Goal: Check status: Check status

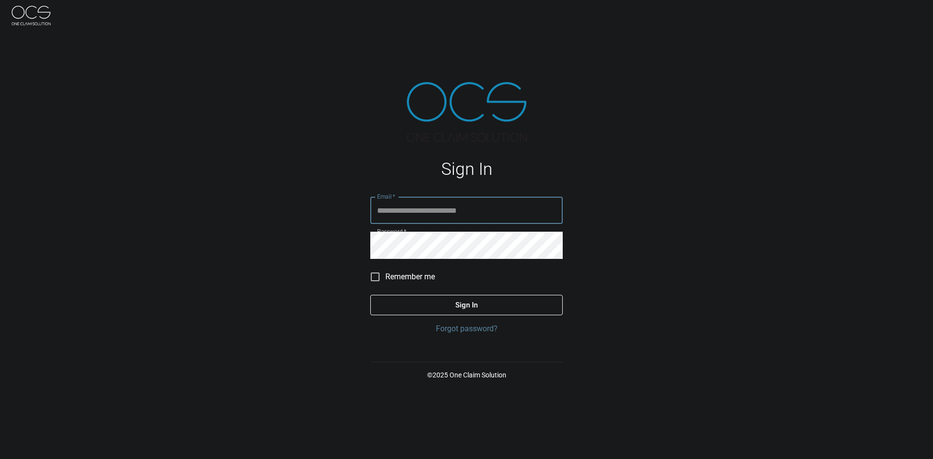
type input "**********"
click at [397, 308] on button "Sign In" at bounding box center [466, 305] width 192 height 20
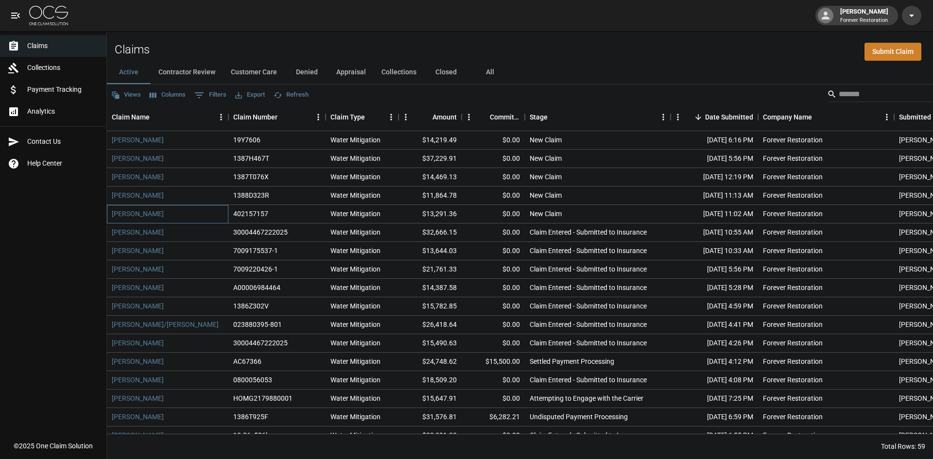
click at [174, 214] on div "[PERSON_NAME]" at bounding box center [167, 214] width 121 height 18
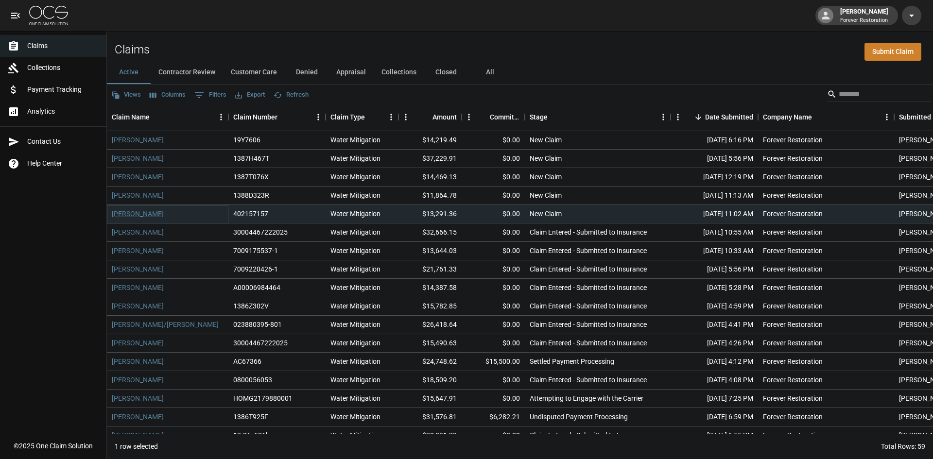
click at [136, 212] on link "[PERSON_NAME]" at bounding box center [138, 214] width 52 height 10
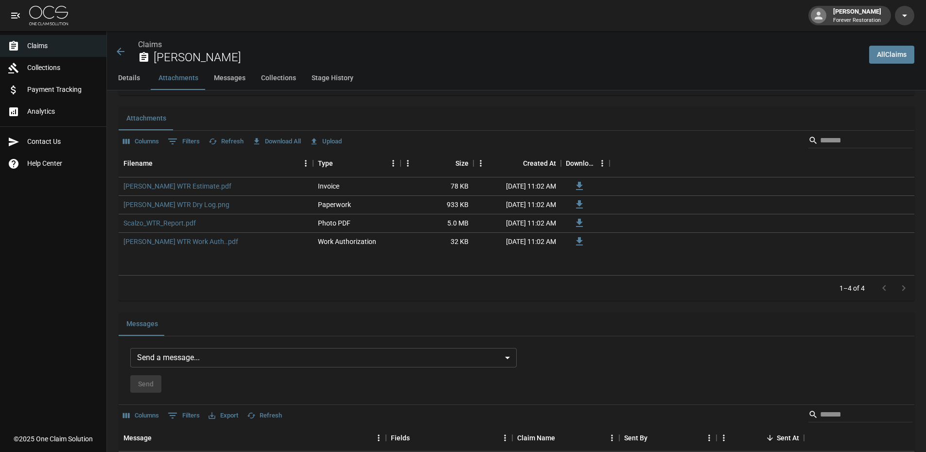
scroll to position [632, 0]
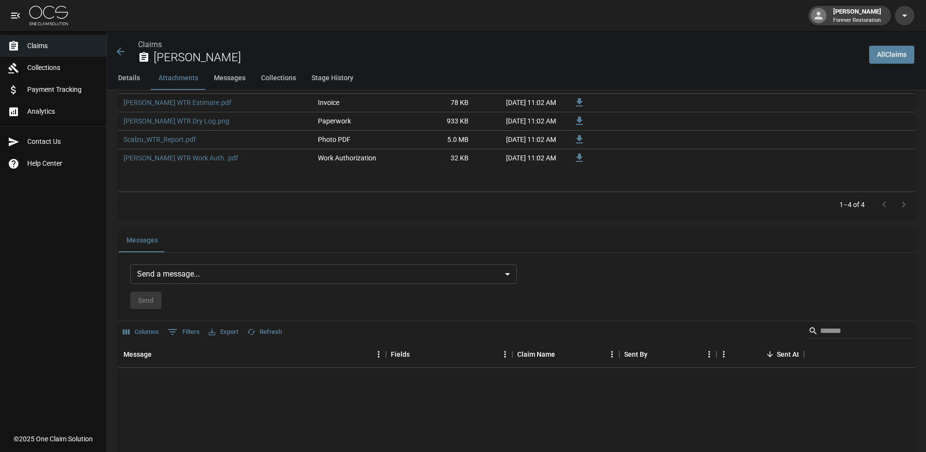
click at [225, 265] on body "[PERSON_NAME] Forever Restoration Claims Collections Payment Tracking Analytics…" at bounding box center [463, 89] width 926 height 1443
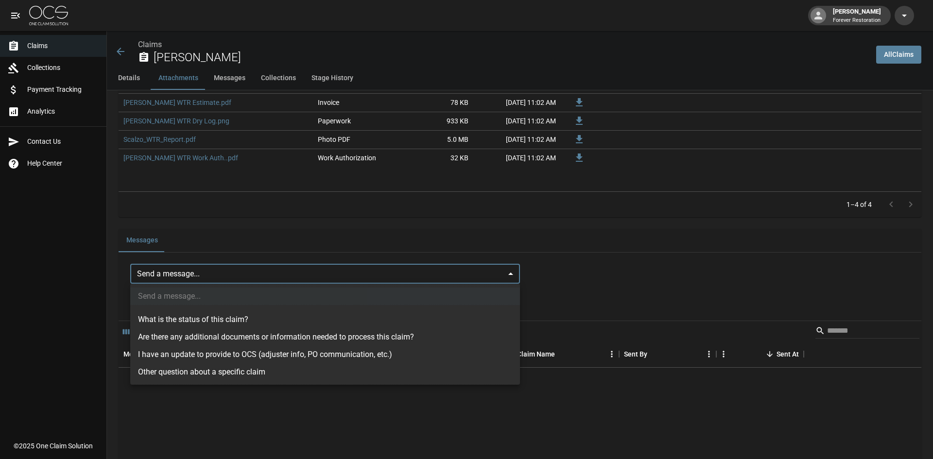
drag, startPoint x: 214, startPoint y: 322, endPoint x: 216, endPoint y: 327, distance: 5.2
drag, startPoint x: 216, startPoint y: 327, endPoint x: 452, endPoint y: 238, distance: 252.3
click at [454, 238] on div at bounding box center [466, 229] width 933 height 459
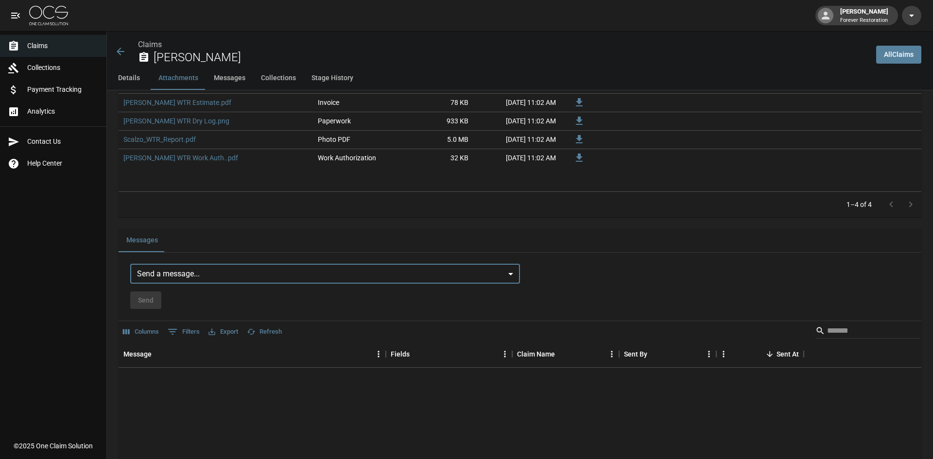
click at [320, 276] on body "[PERSON_NAME] Forever Restoration Claims Collections Payment Tracking Analytics…" at bounding box center [466, 89] width 933 height 1443
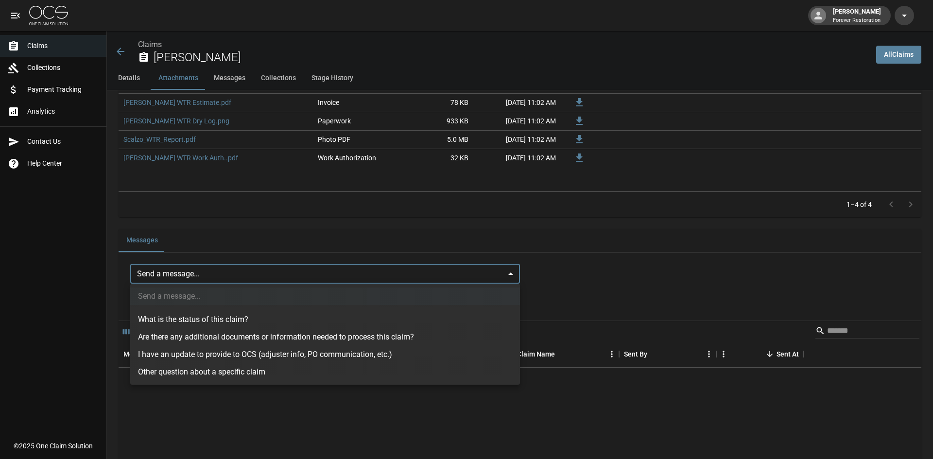
click at [500, 270] on div at bounding box center [466, 229] width 933 height 459
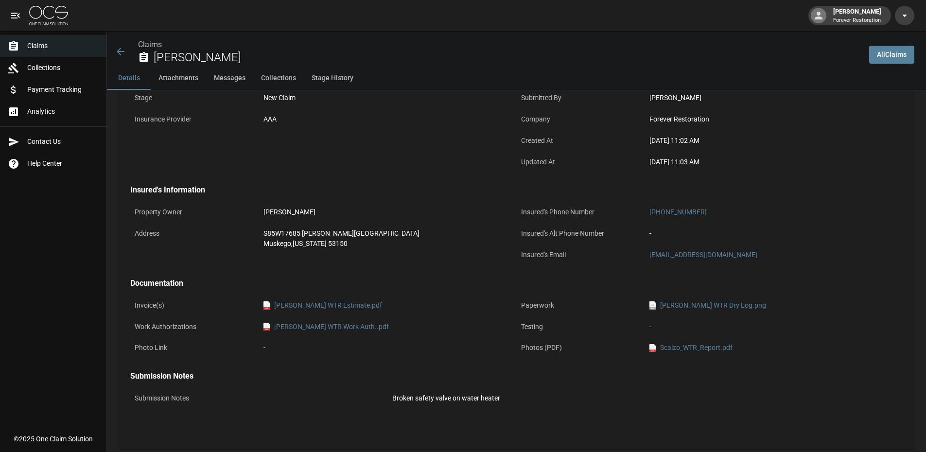
scroll to position [0, 0]
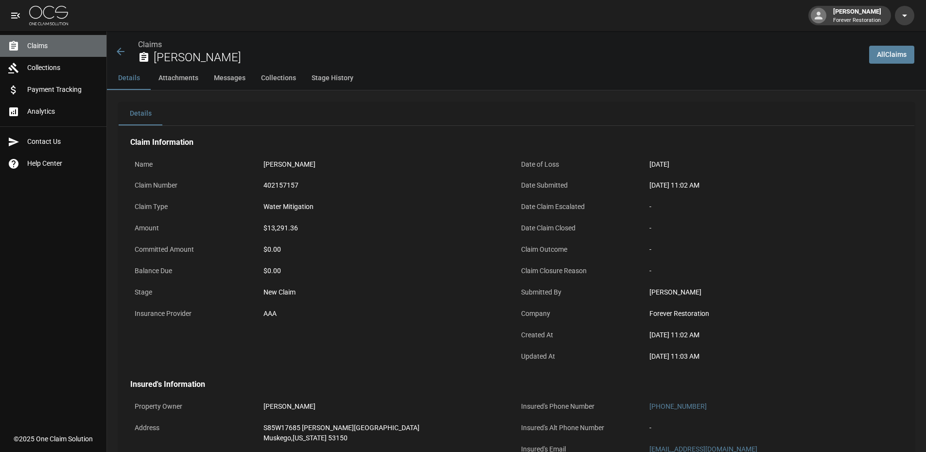
click at [39, 38] on link "Claims" at bounding box center [53, 46] width 106 height 22
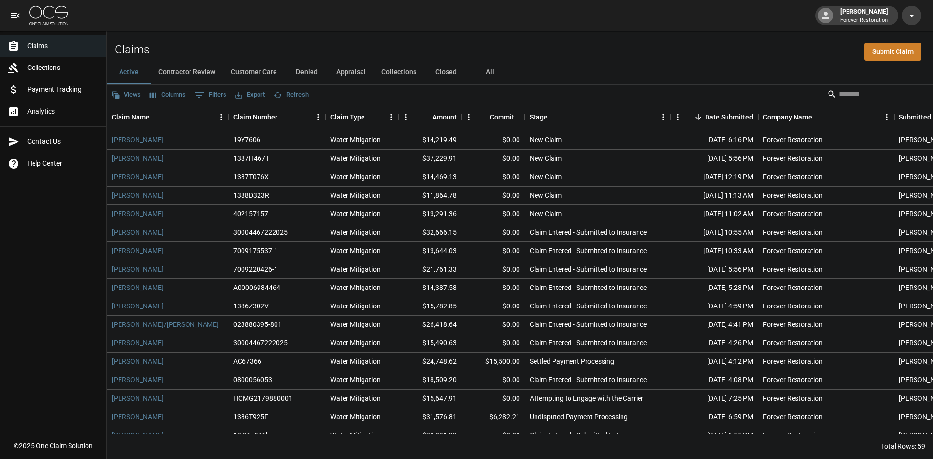
click at [890, 90] on input "Search" at bounding box center [878, 94] width 78 height 16
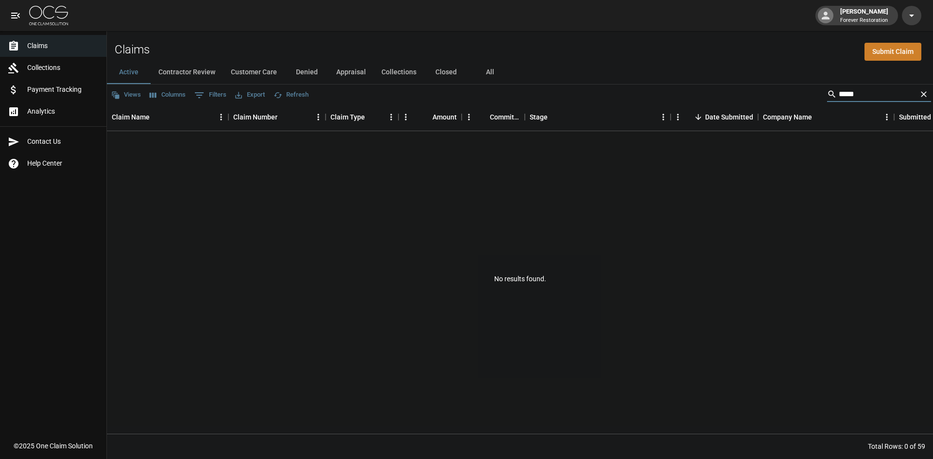
type input "*****"
click at [493, 71] on button "All" at bounding box center [490, 72] width 44 height 23
click at [847, 91] on input "*****" at bounding box center [878, 94] width 78 height 16
type input "*"
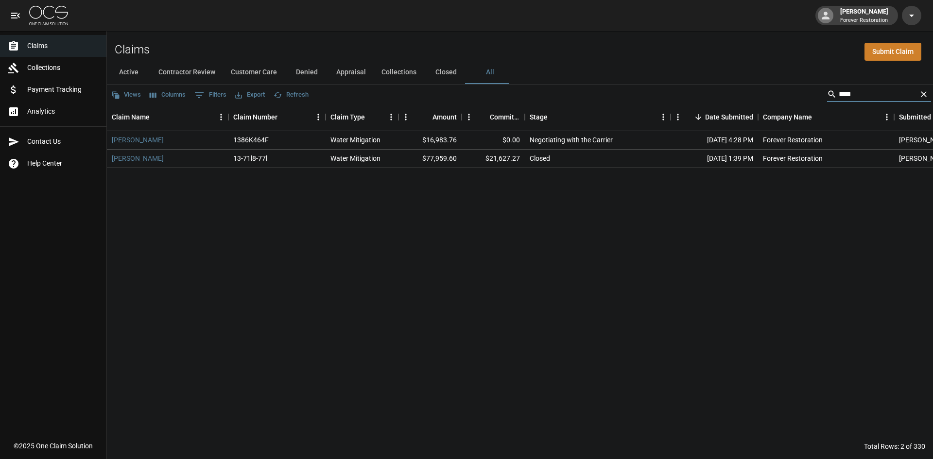
type input "****"
click at [645, 137] on div "Negotiating with the Carrier" at bounding box center [598, 140] width 146 height 18
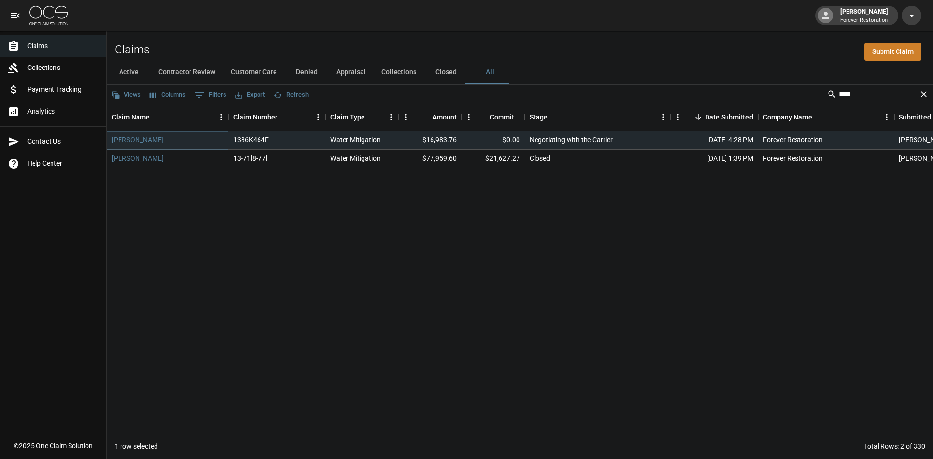
click at [147, 137] on link "[PERSON_NAME]" at bounding box center [138, 140] width 52 height 10
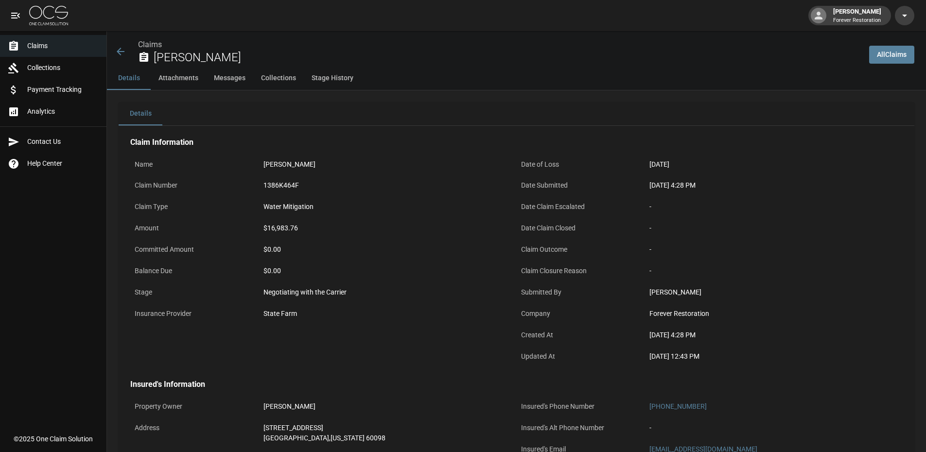
scroll to position [49, 0]
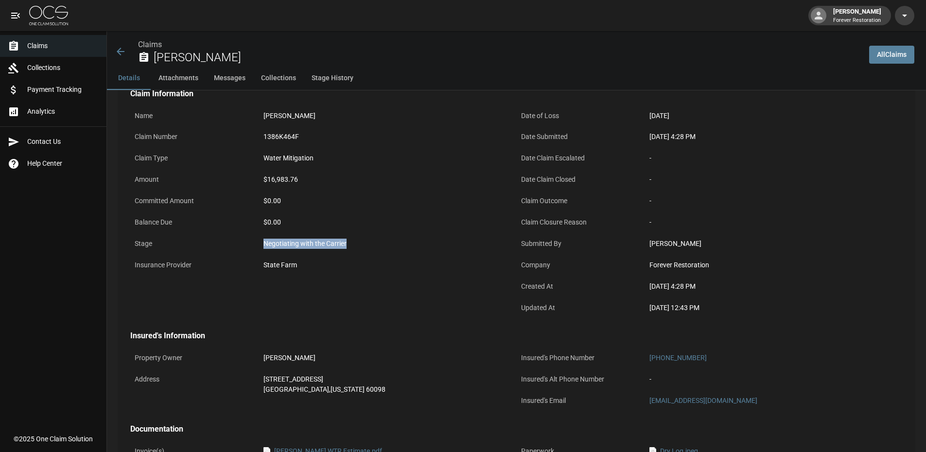
drag, startPoint x: 349, startPoint y: 243, endPoint x: 251, endPoint y: 245, distance: 98.2
click at [251, 245] on div "Stage Negotiating with the Carrier" at bounding box center [323, 244] width 386 height 21
click at [245, 204] on p "Committed Amount" at bounding box center [194, 200] width 129 height 19
click at [397, 343] on div "Claim Information Name [PERSON_NAME] Claim Number 1386K464F Claim Type Water Mi…" at bounding box center [516, 328] width 795 height 502
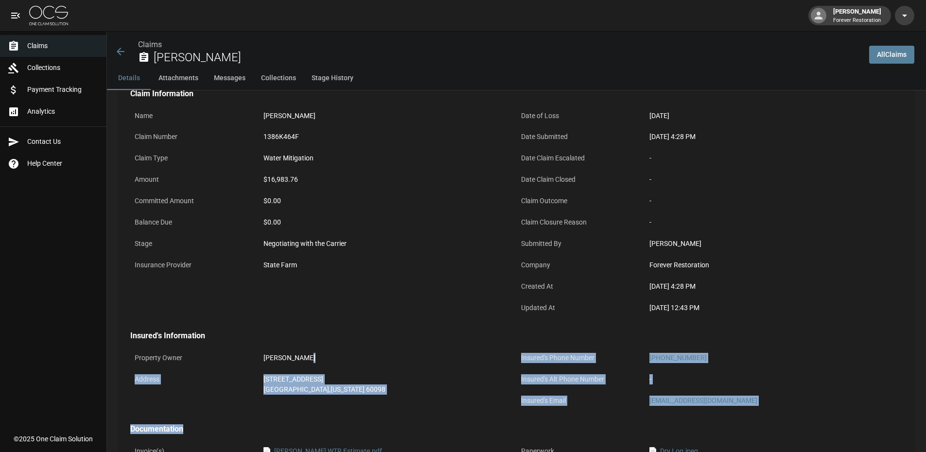
click at [51, 42] on span "Claims" at bounding box center [62, 46] width 71 height 10
